Goal: Transaction & Acquisition: Book appointment/travel/reservation

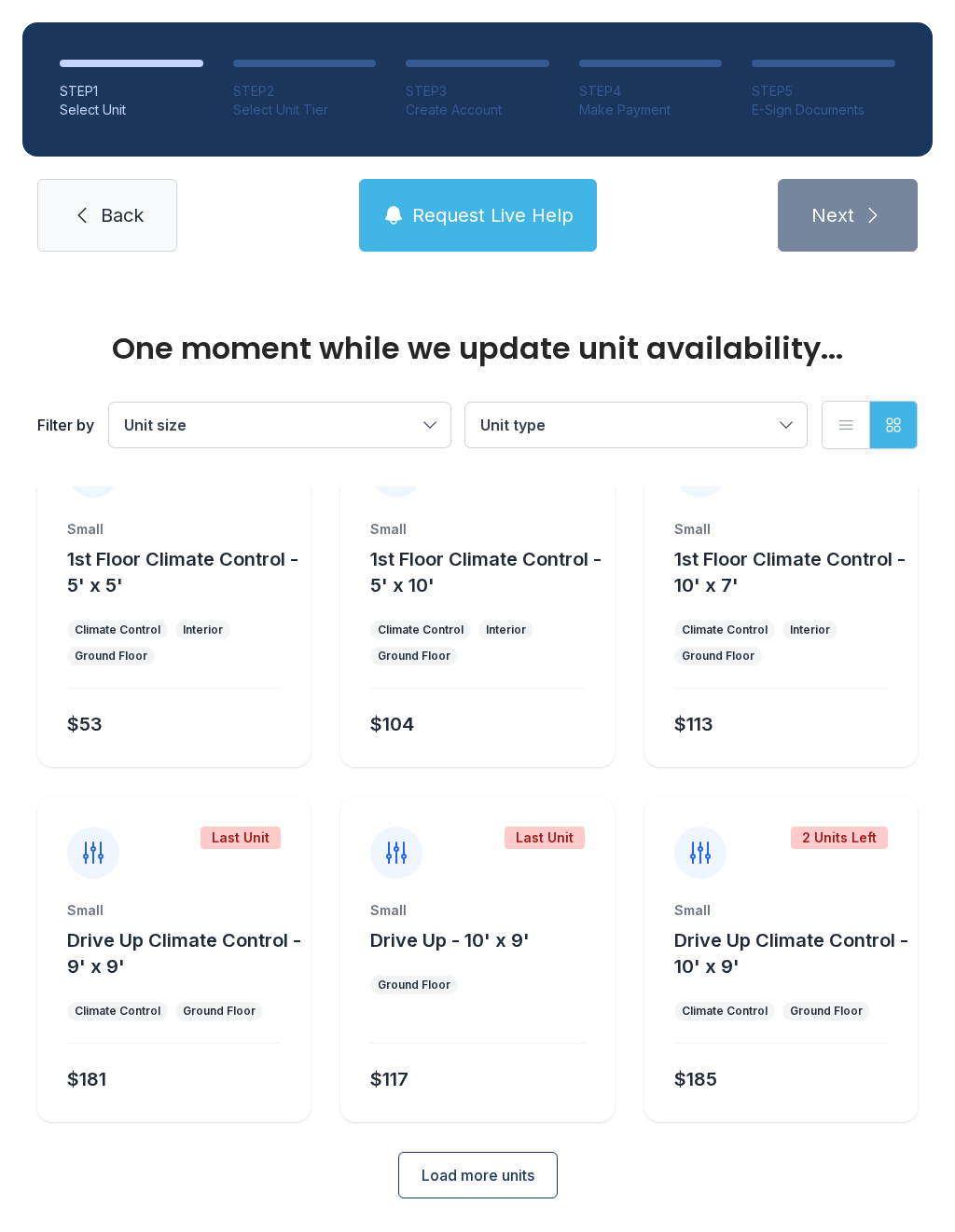
scroll to position [75, 0]
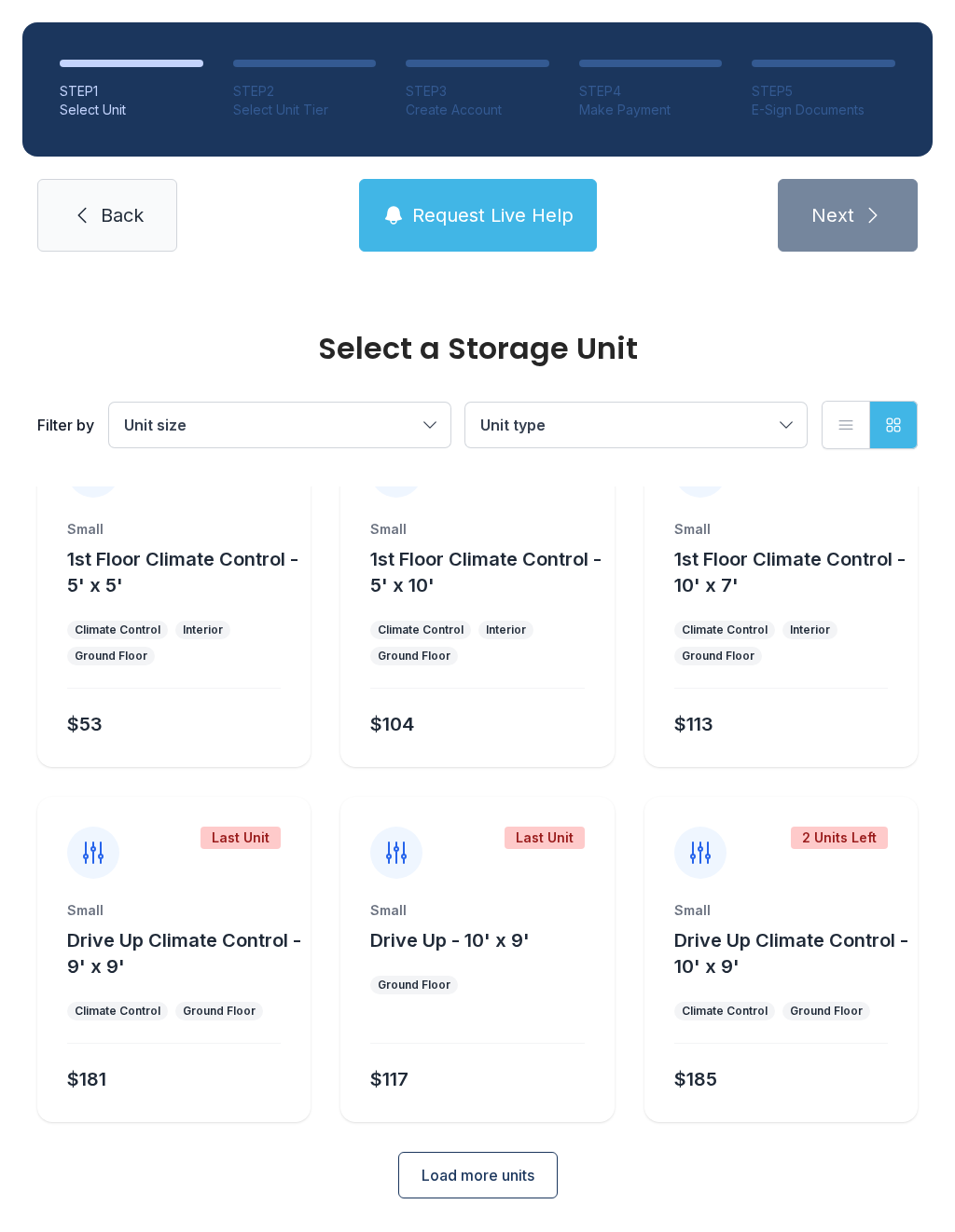
click at [442, 1197] on button "Load more units" at bounding box center [478, 1175] width 160 height 47
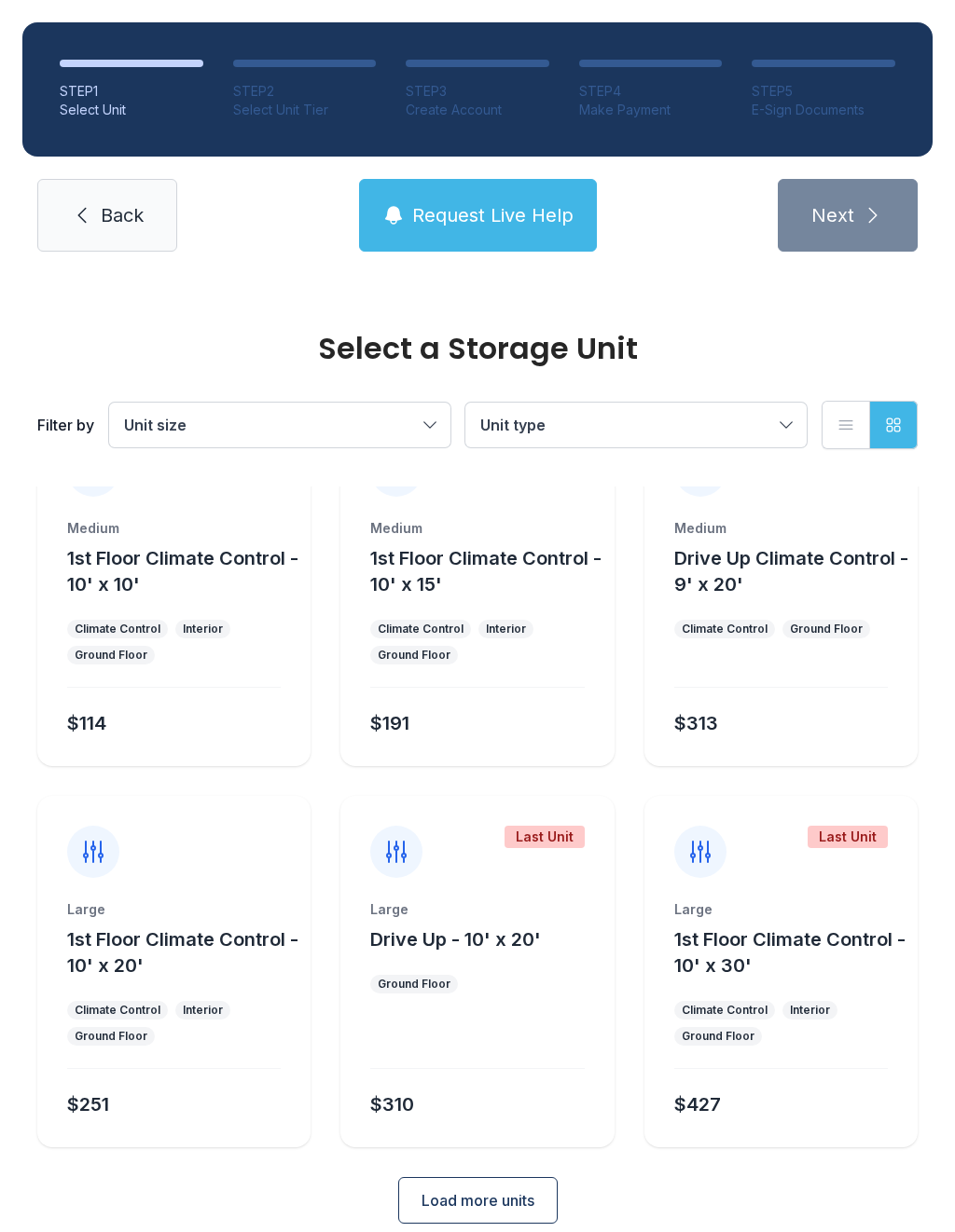
scroll to position [814, 0]
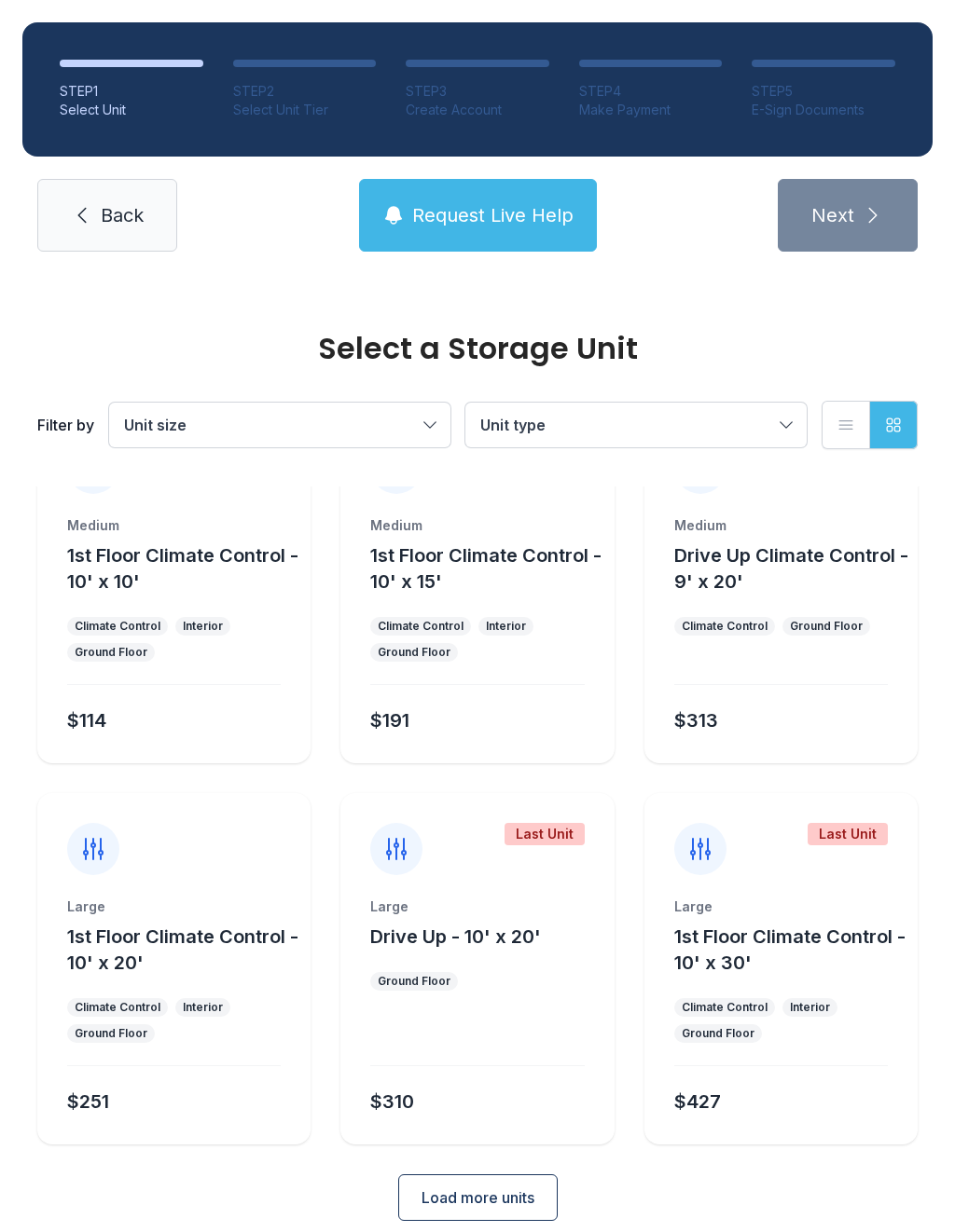
click at [147, 1096] on div "$251" at bounding box center [170, 1098] width 221 height 34
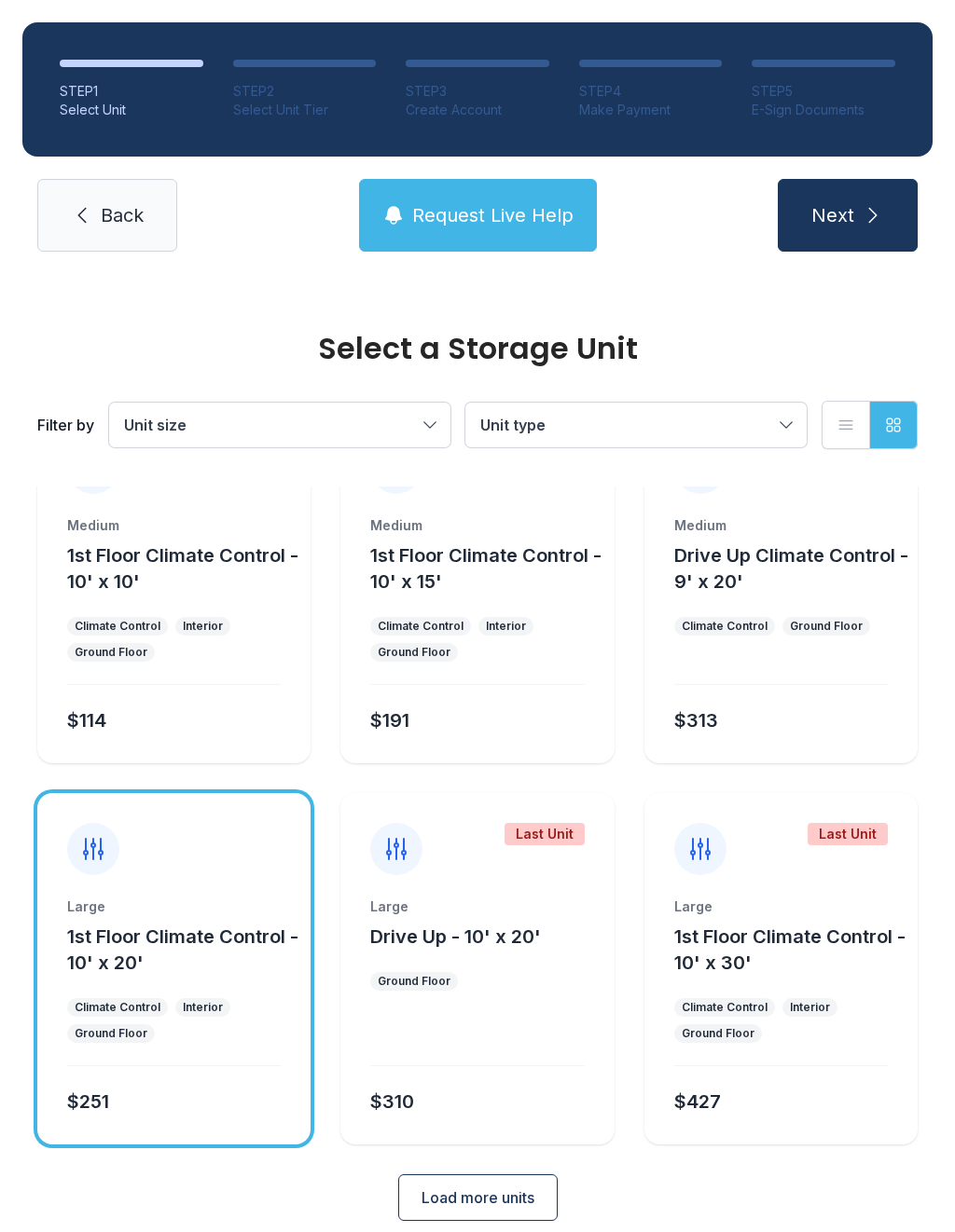
click at [101, 1057] on div "Large 1st Floor Climate Control - 10' x 20' Climate Control Interior Ground Flo…" at bounding box center [174, 1021] width 273 height 247
click at [411, 1045] on div at bounding box center [477, 1040] width 214 height 53
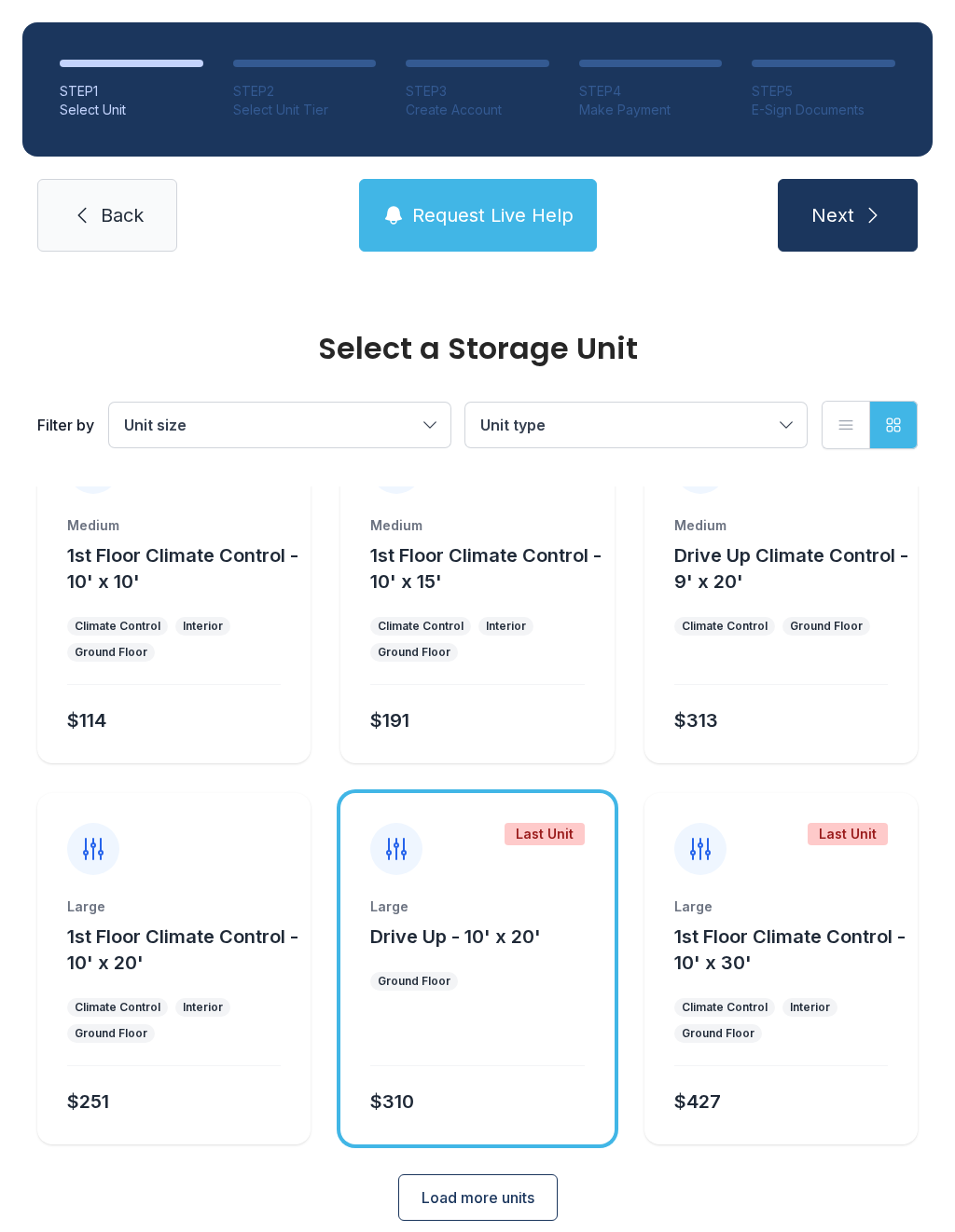
click at [441, 1218] on button "Load more units" at bounding box center [478, 1197] width 160 height 47
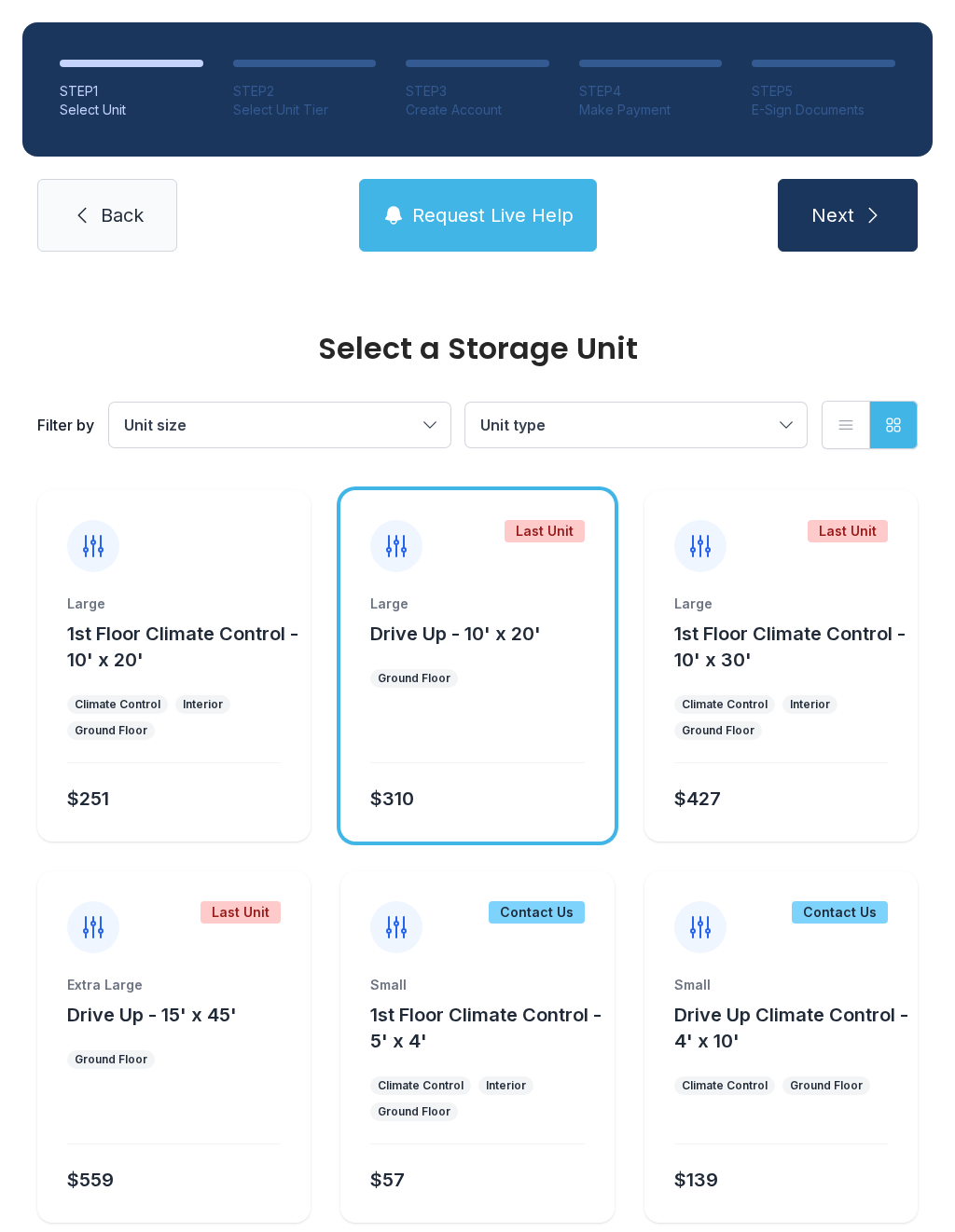
scroll to position [1124, 0]
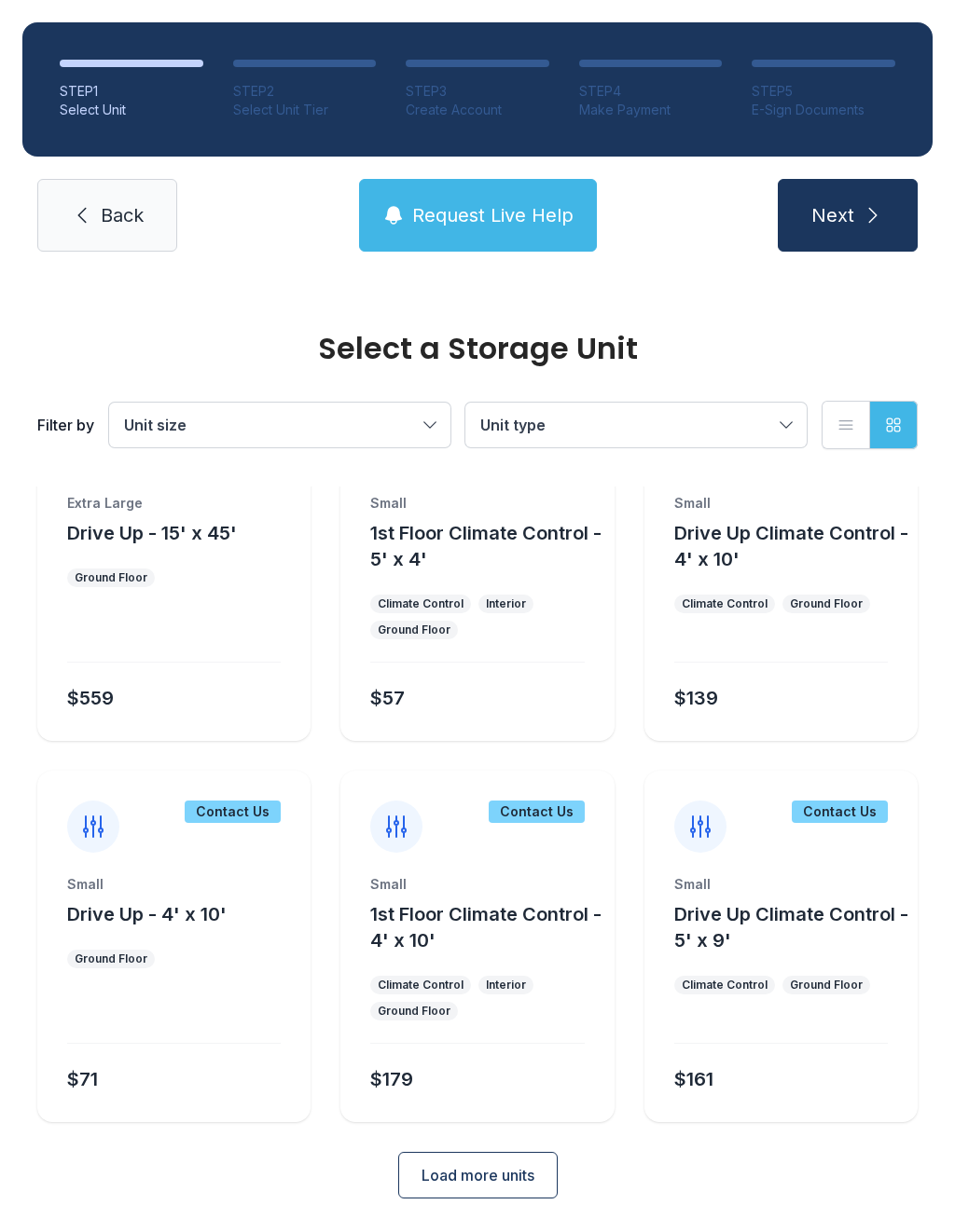
click at [435, 1175] on span "Load more units" at bounding box center [478, 1175] width 113 height 22
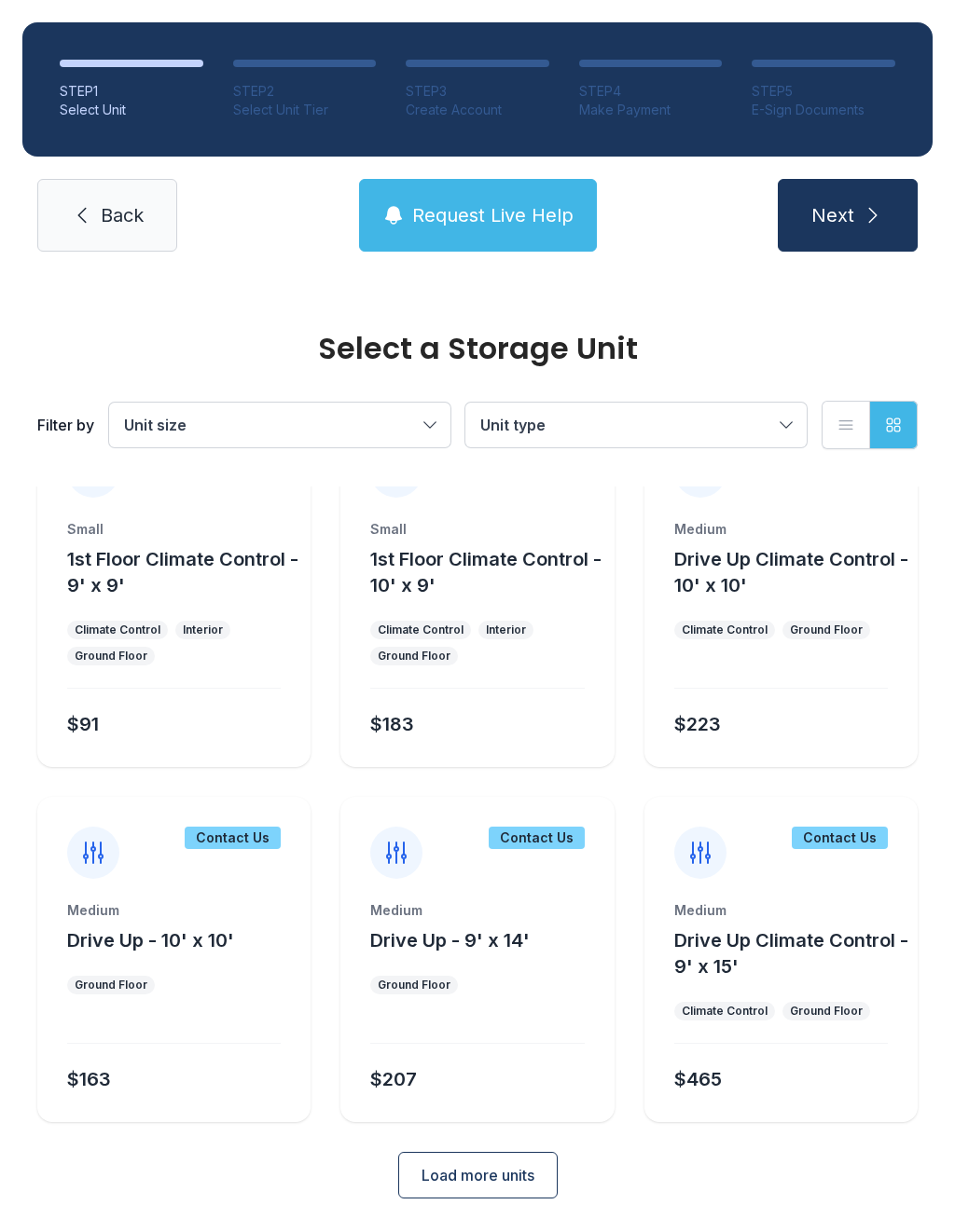
click at [421, 1170] on span "Load more units" at bounding box center [478, 1175] width 113 height 22
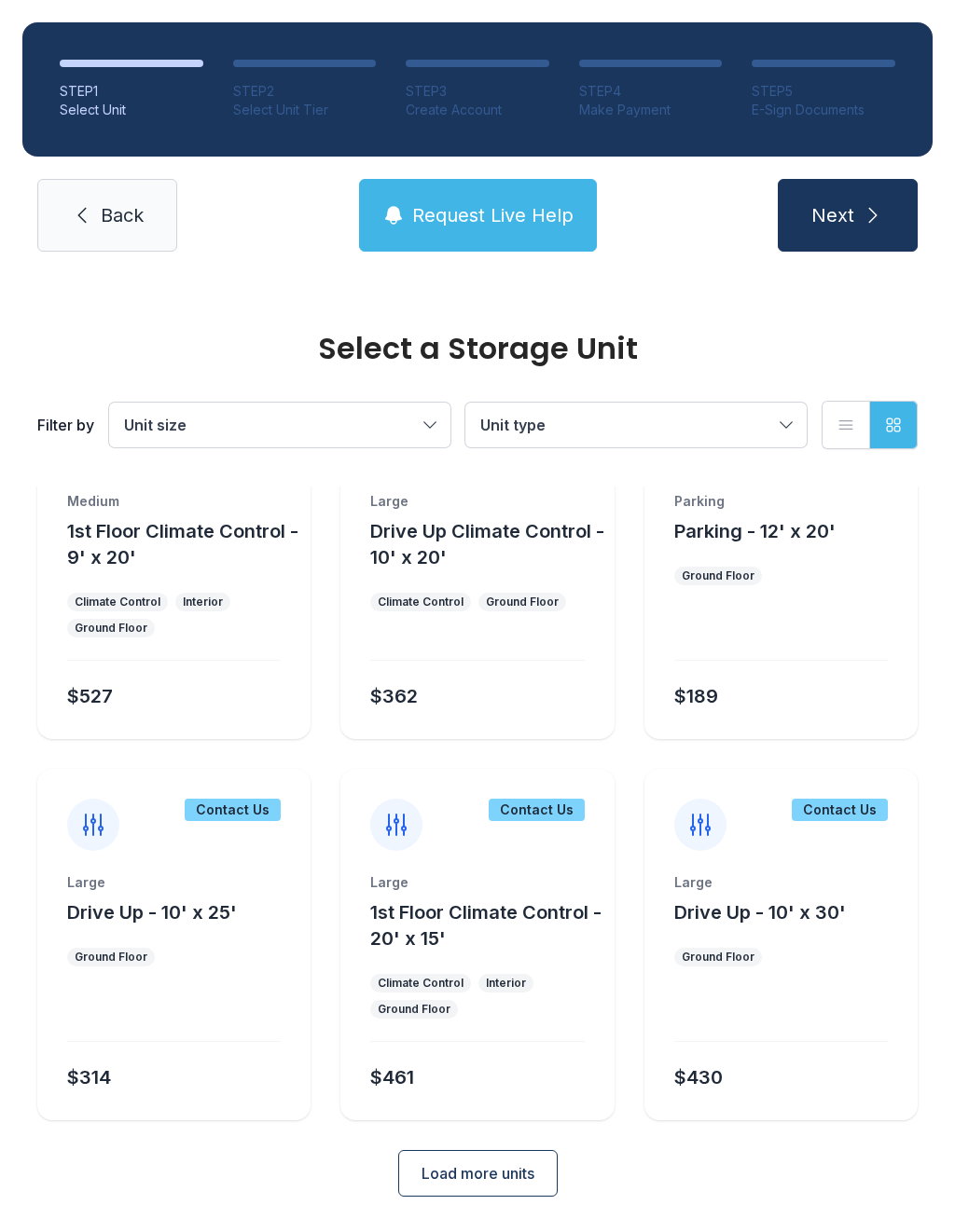
scroll to position [3098, 0]
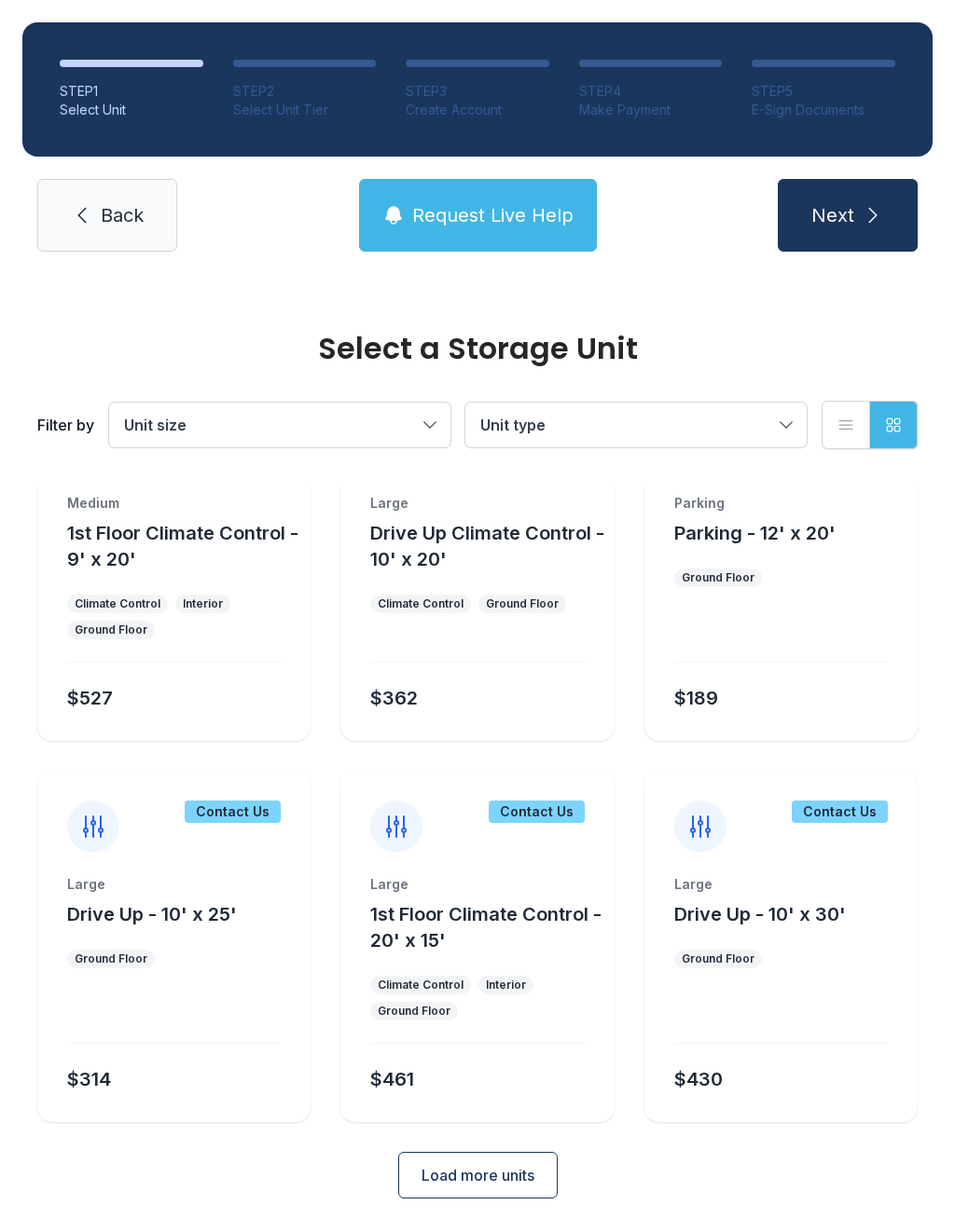
click at [443, 1196] on button "Load more units" at bounding box center [478, 1175] width 160 height 47
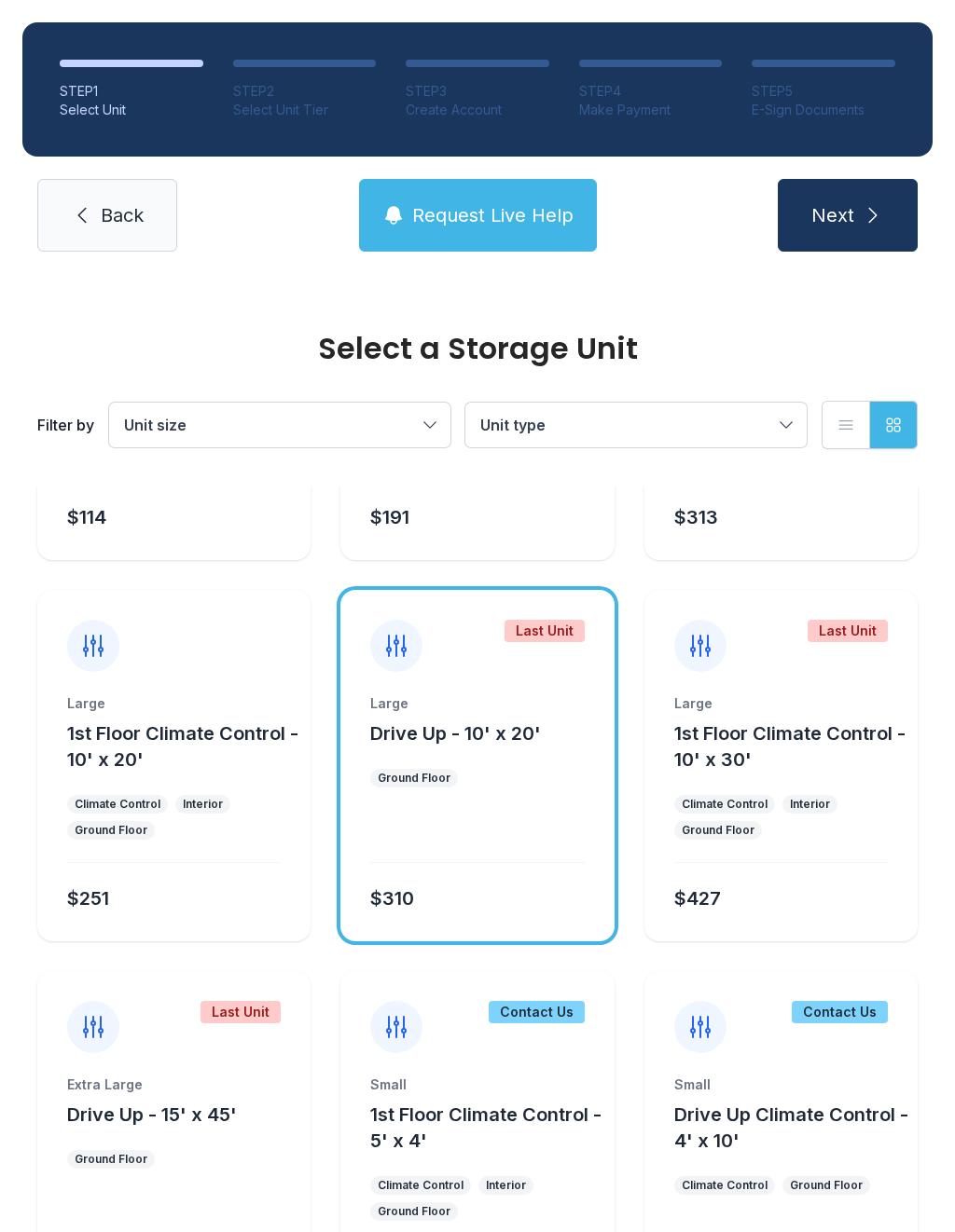
scroll to position [1019, 0]
click at [749, 808] on div "Climate Control" at bounding box center [724, 803] width 86 height 15
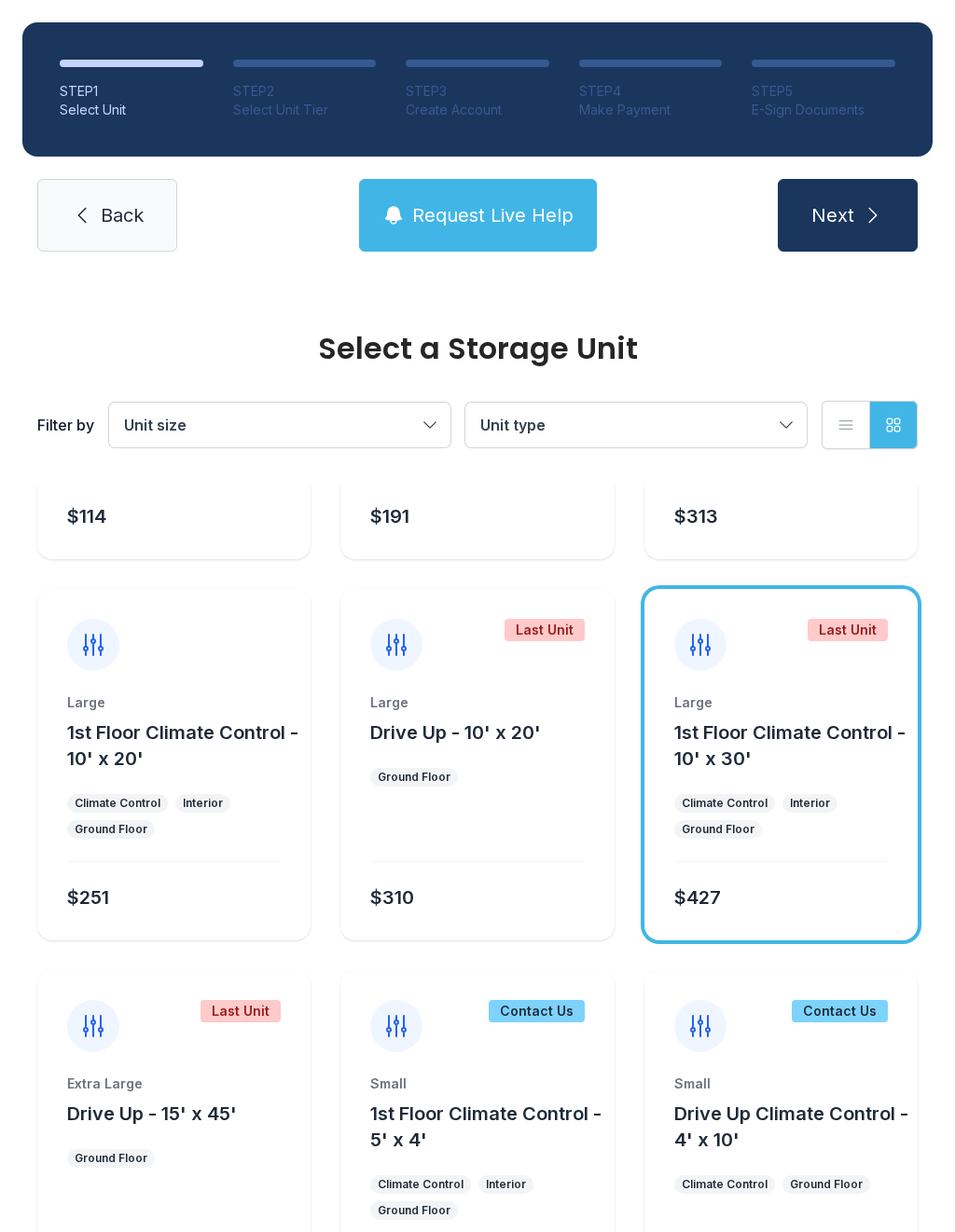
click at [730, 771] on button "1st Floor Climate Control - 10' x 30'" at bounding box center [791, 745] width 235 height 52
click at [732, 773] on div "Large 1st Floor Climate Control - 10' x 30' Climate Control Interior Ground Flo…" at bounding box center [781, 816] width 273 height 247
click at [875, 201] on button "Next" at bounding box center [848, 216] width 140 height 73
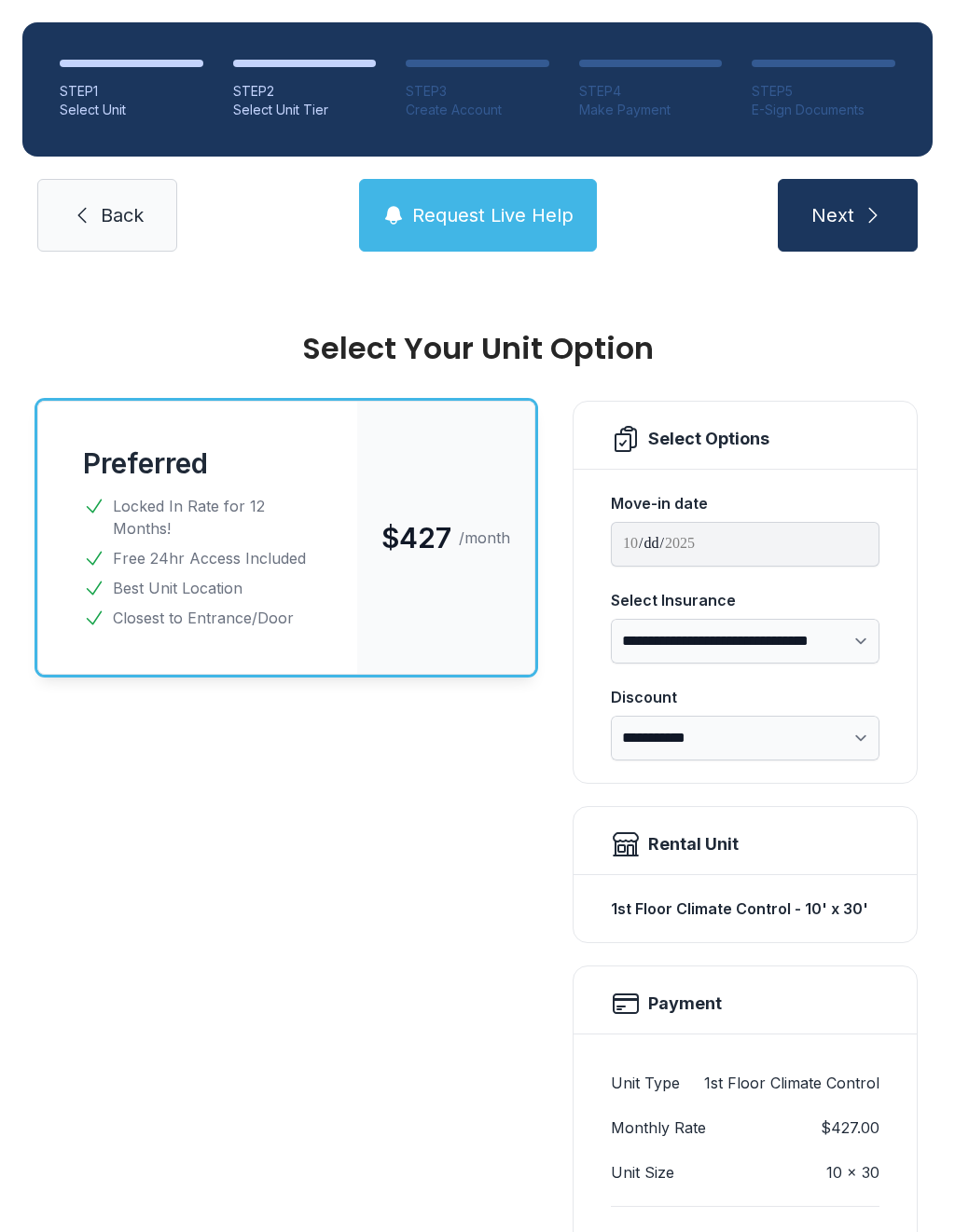
click at [29, 213] on nav "Back Request Live Help Next" at bounding box center [478, 216] width 910 height 73
click at [47, 220] on link "Back" at bounding box center [107, 216] width 140 height 73
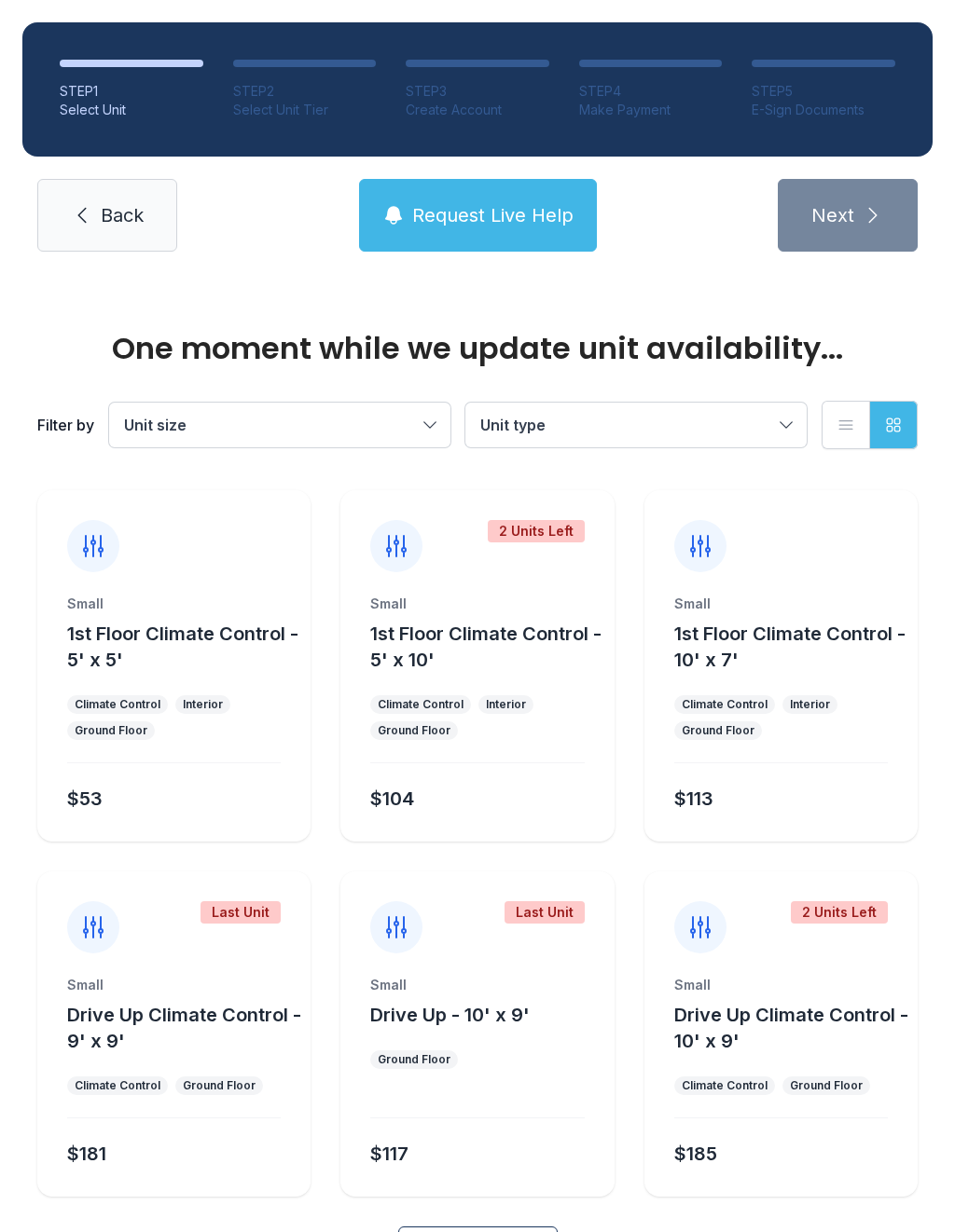
click at [93, 204] on link "Back" at bounding box center [107, 216] width 140 height 73
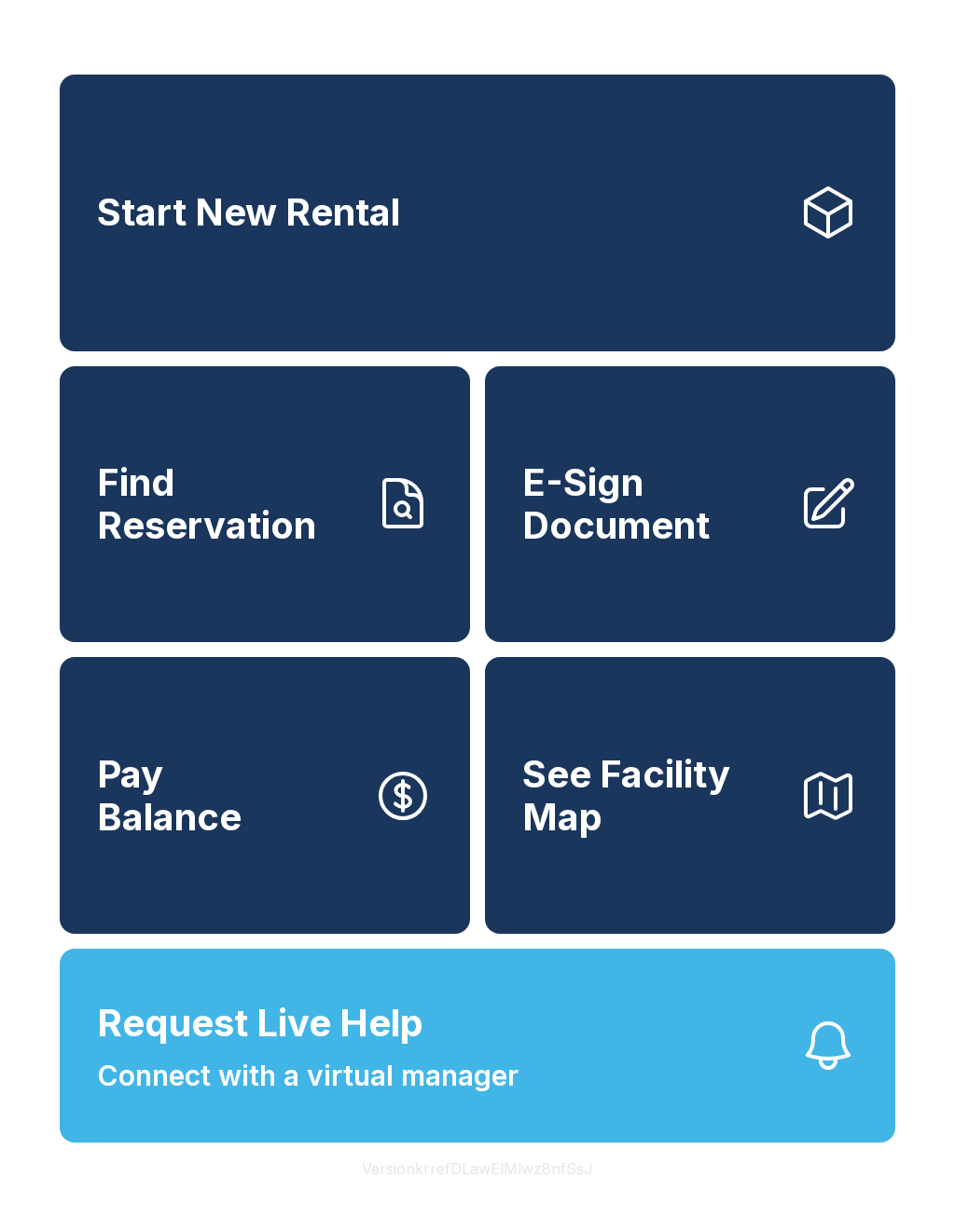
click at [178, 244] on link "Start New Rental" at bounding box center [478, 213] width 835 height 276
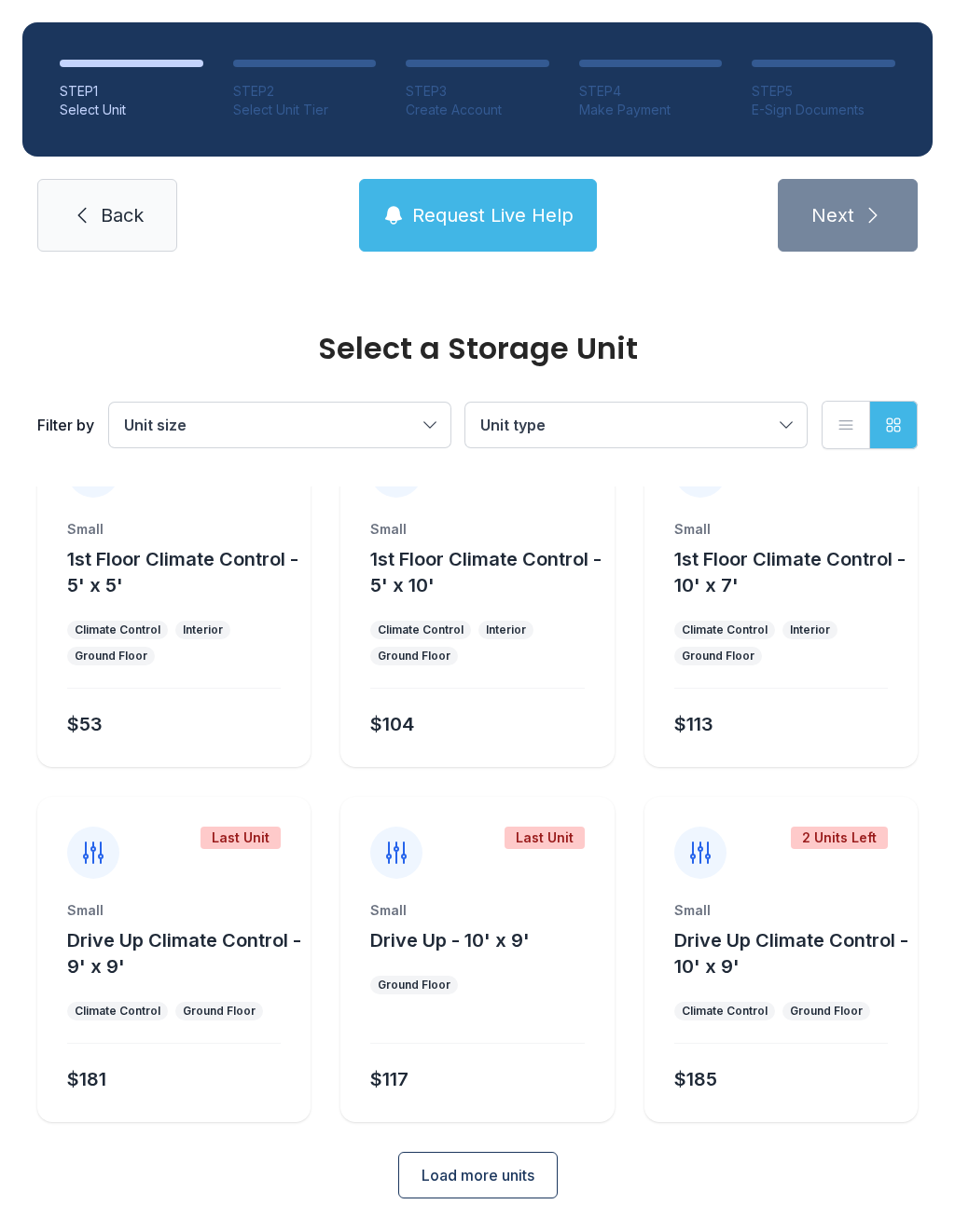
click at [409, 1178] on button "Load more units" at bounding box center [478, 1175] width 160 height 47
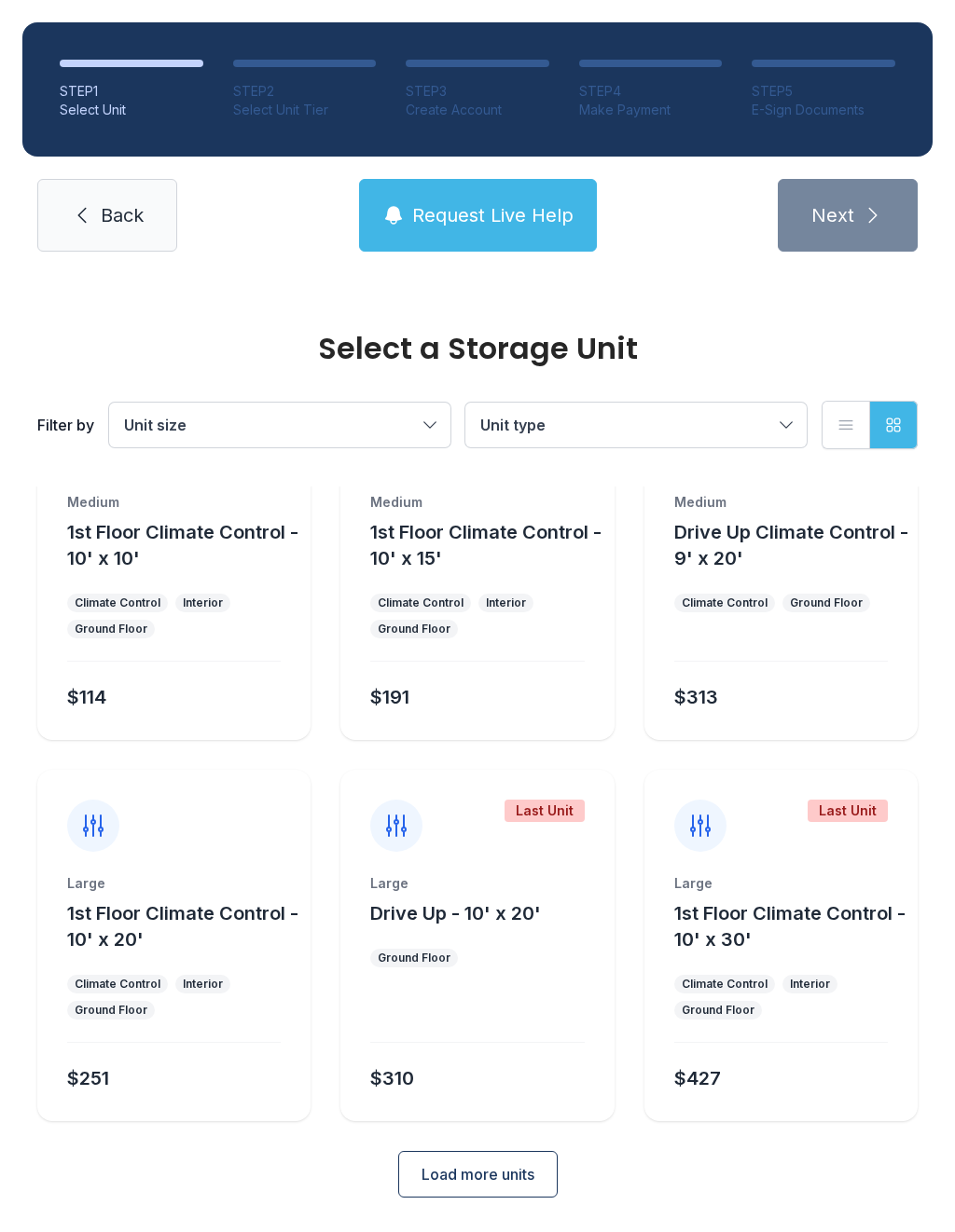
scroll to position [837, 0]
click at [400, 211] on icon "button" at bounding box center [392, 215] width 17 height 18
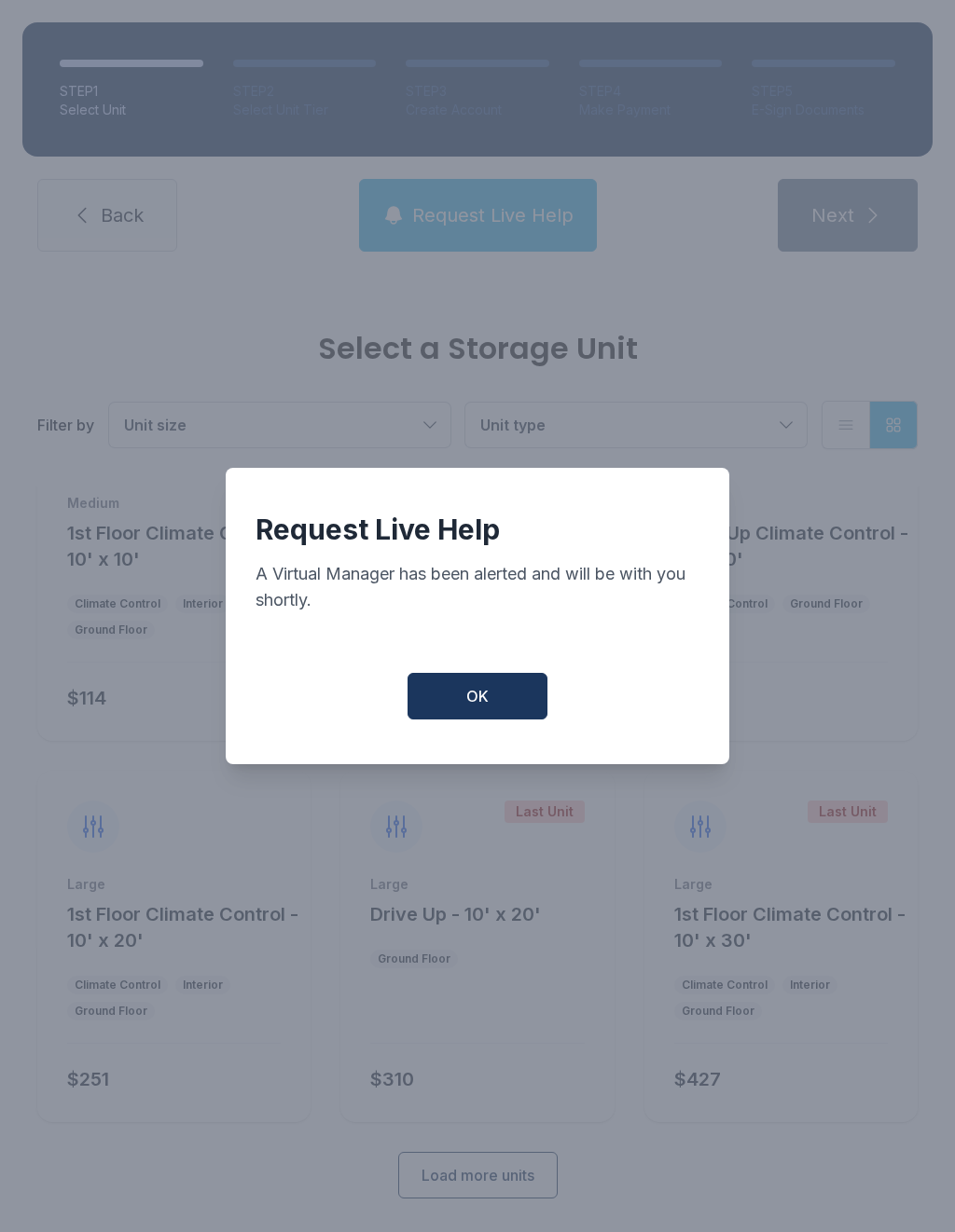
click at [453, 699] on button "OK" at bounding box center [478, 696] width 140 height 47
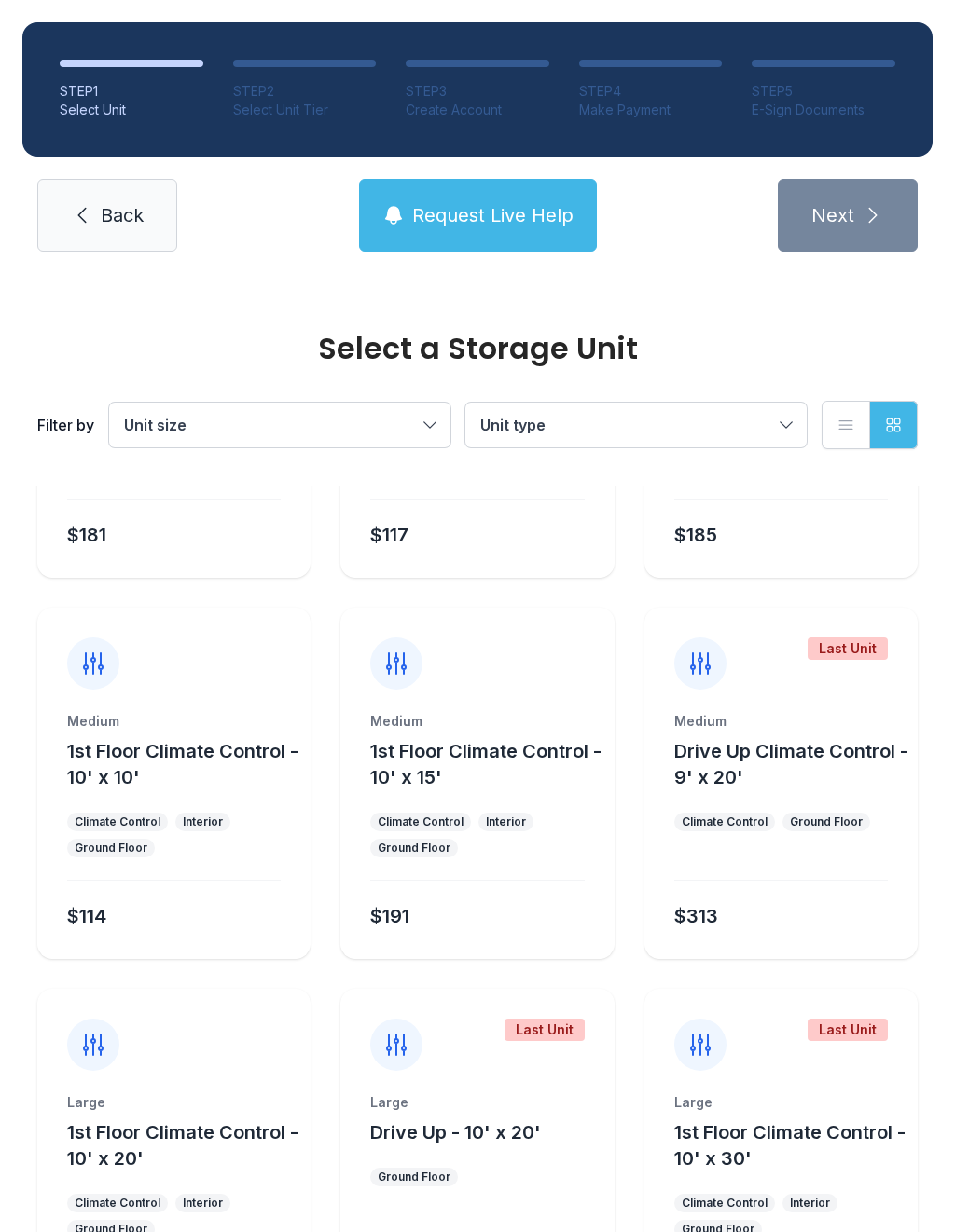
scroll to position [617, 0]
click at [207, 432] on span "Unit size" at bounding box center [270, 425] width 292 height 22
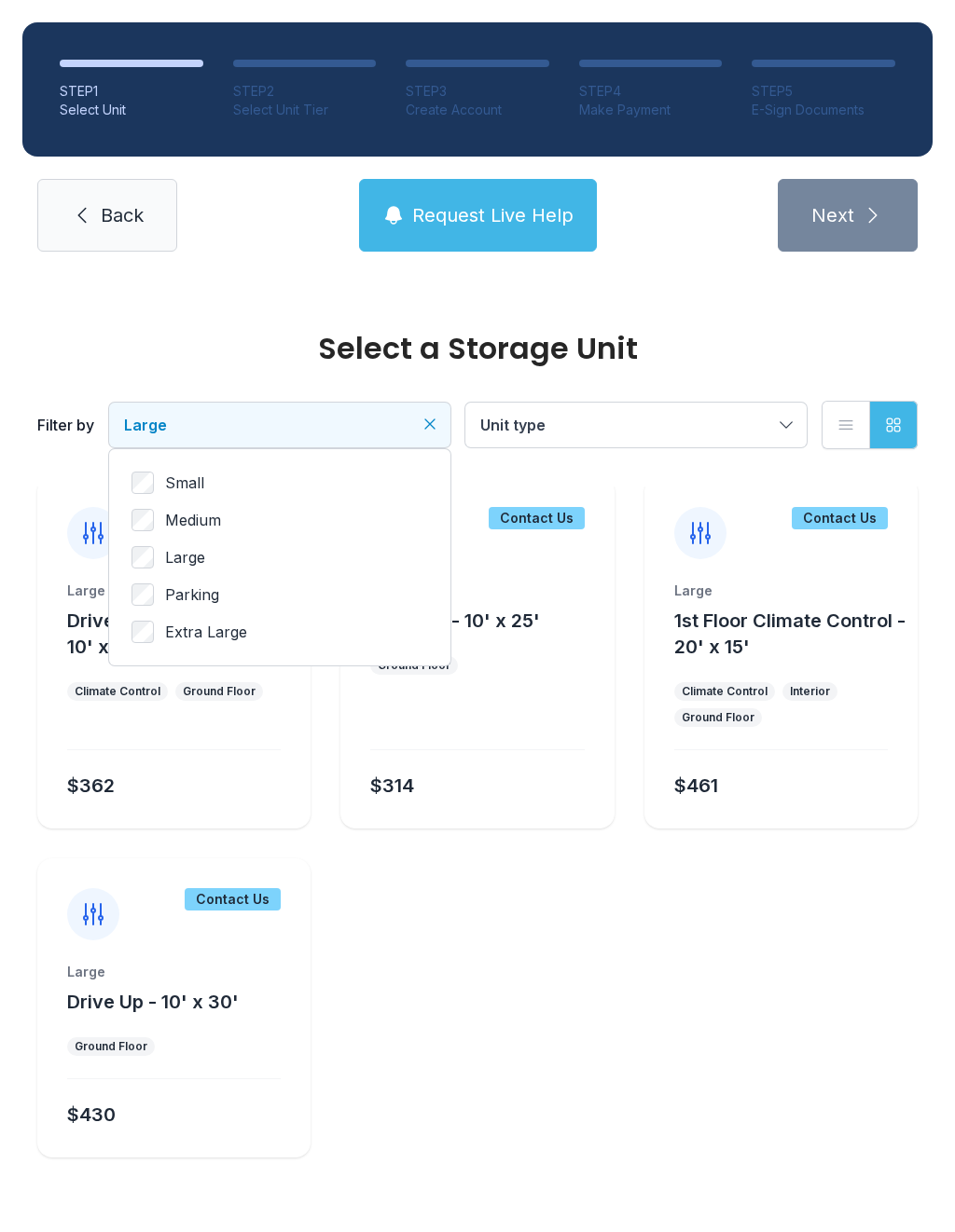
scroll to position [353, 0]
